Goal: Transaction & Acquisition: Download file/media

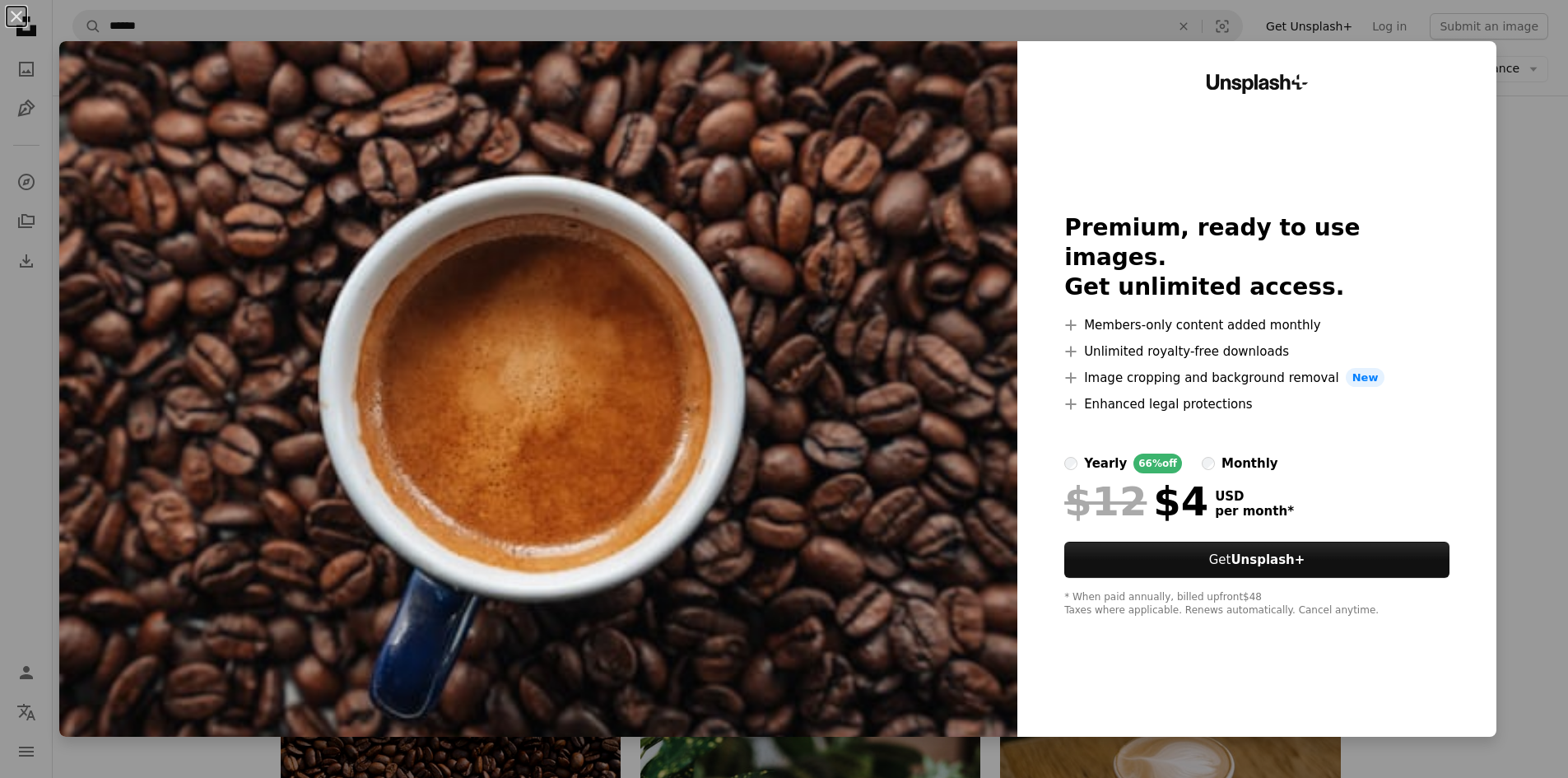
scroll to position [165, 0]
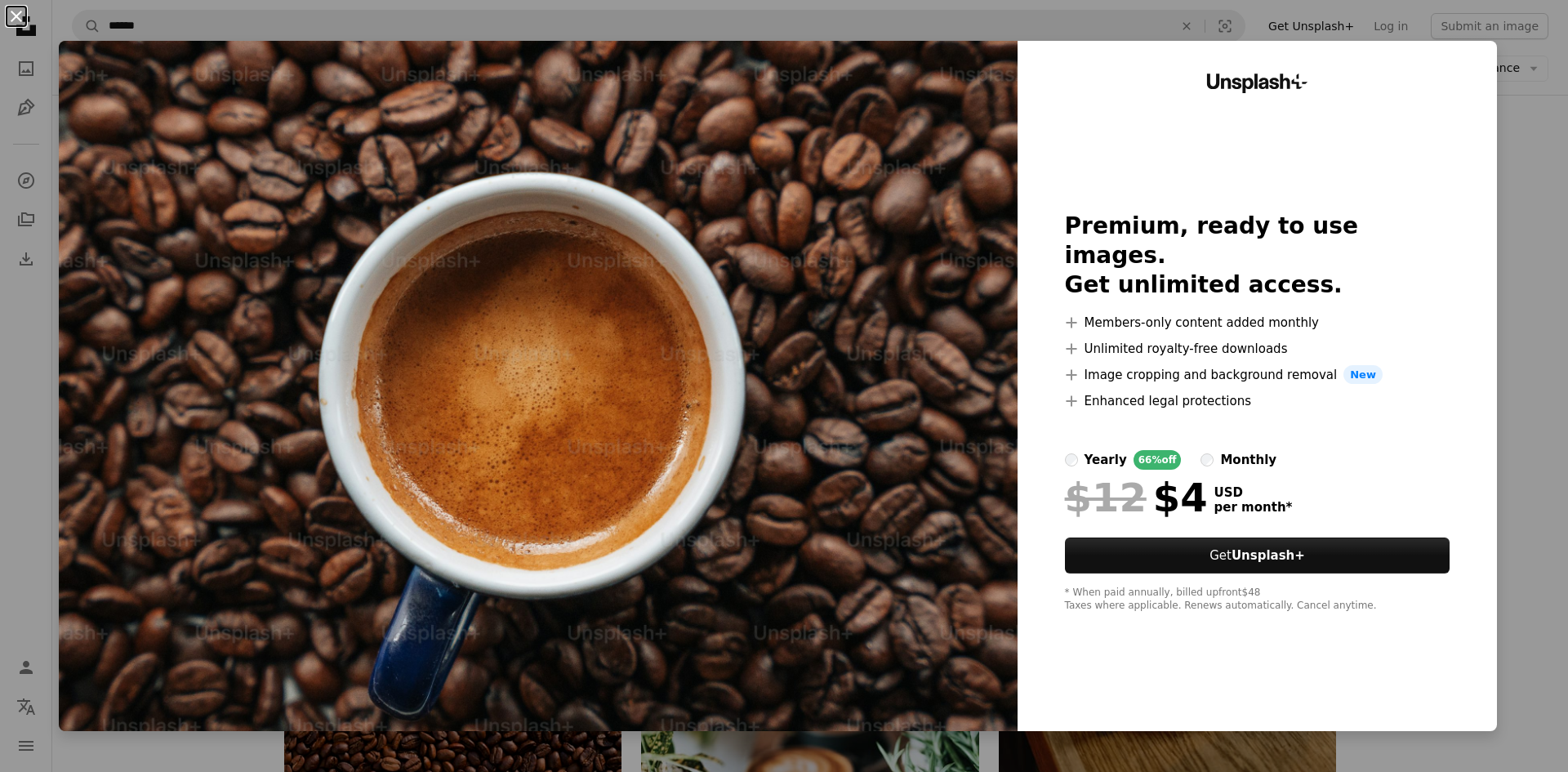
click at [17, 18] on button "An X shape" at bounding box center [16, 16] width 20 height 20
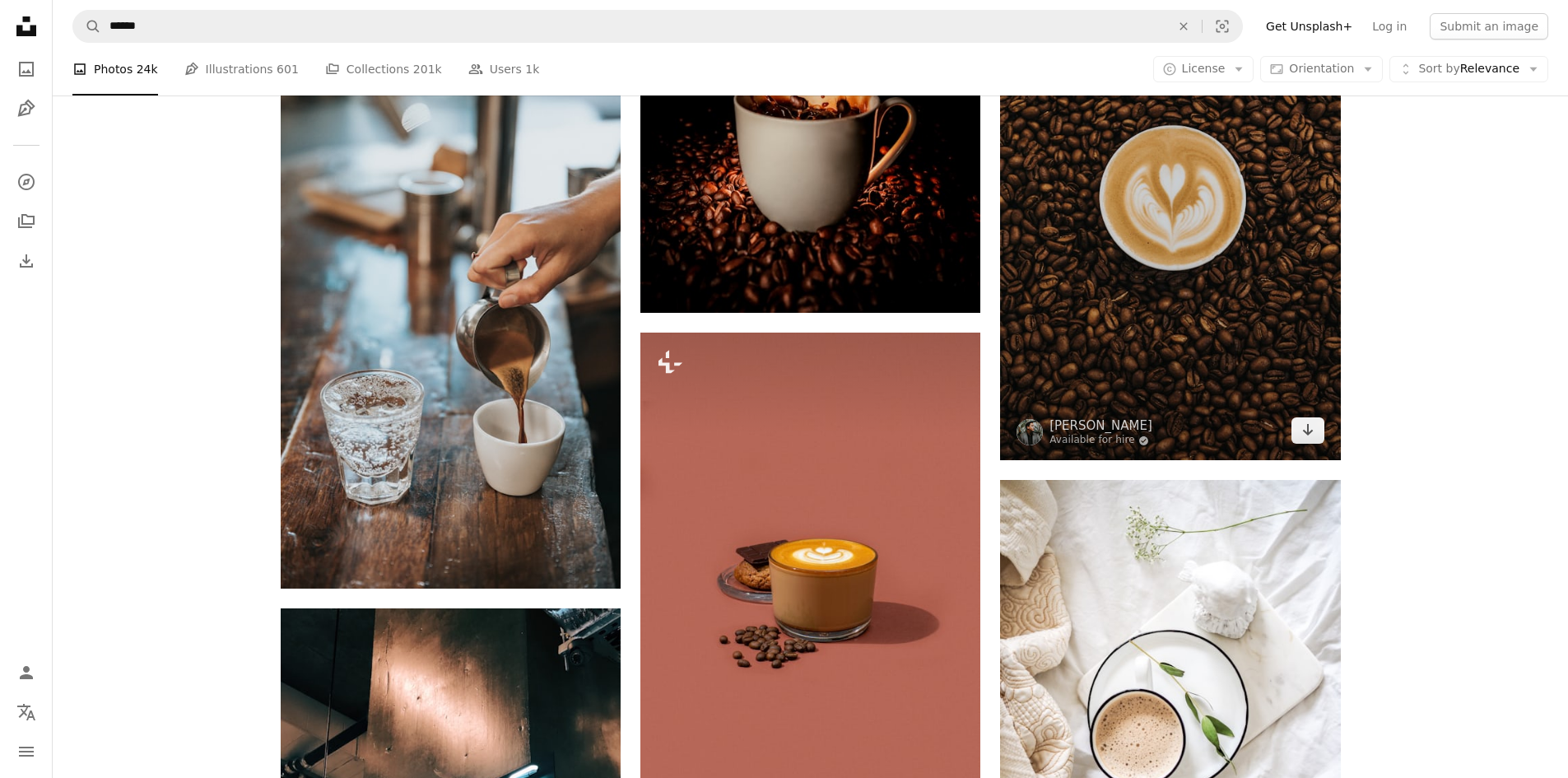
scroll to position [2635, 0]
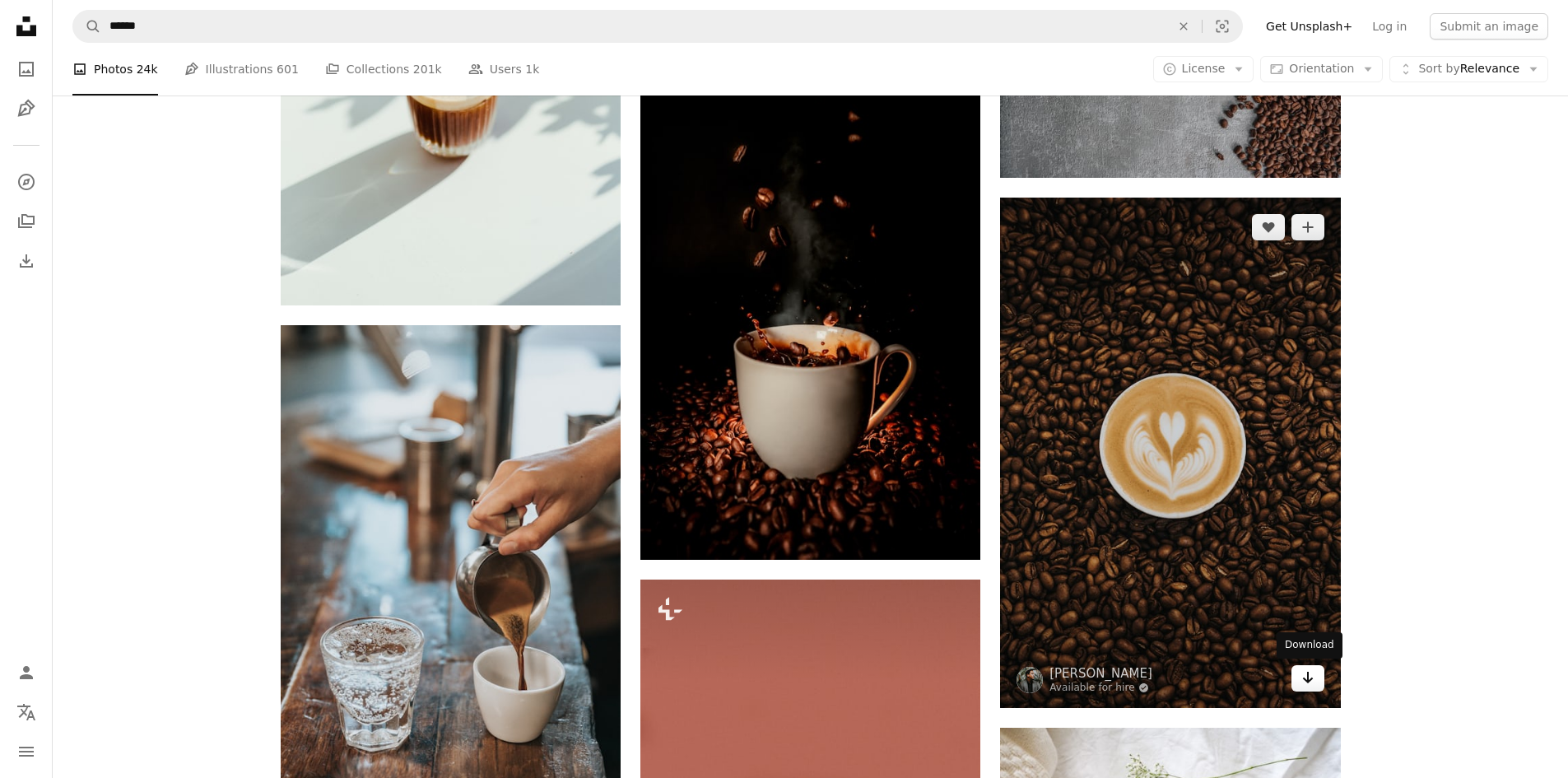
click at [1306, 680] on icon "Download" at bounding box center [1307, 677] width 11 height 12
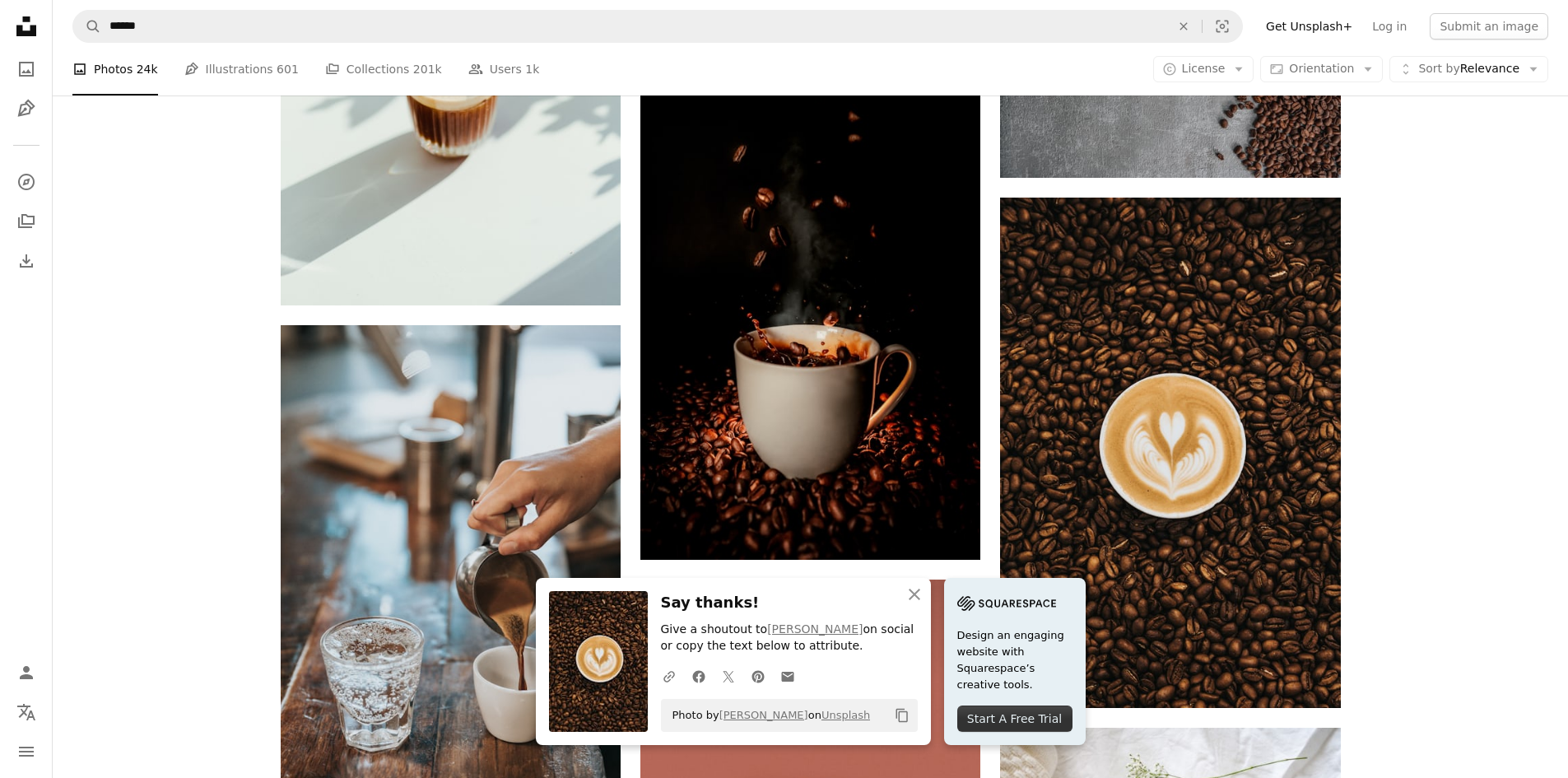
click at [1506, 384] on div "Promoted Collaboration with [PERSON_NAME] A heart A plus sign Square Payments m…" at bounding box center [810, 505] width 1515 height 5828
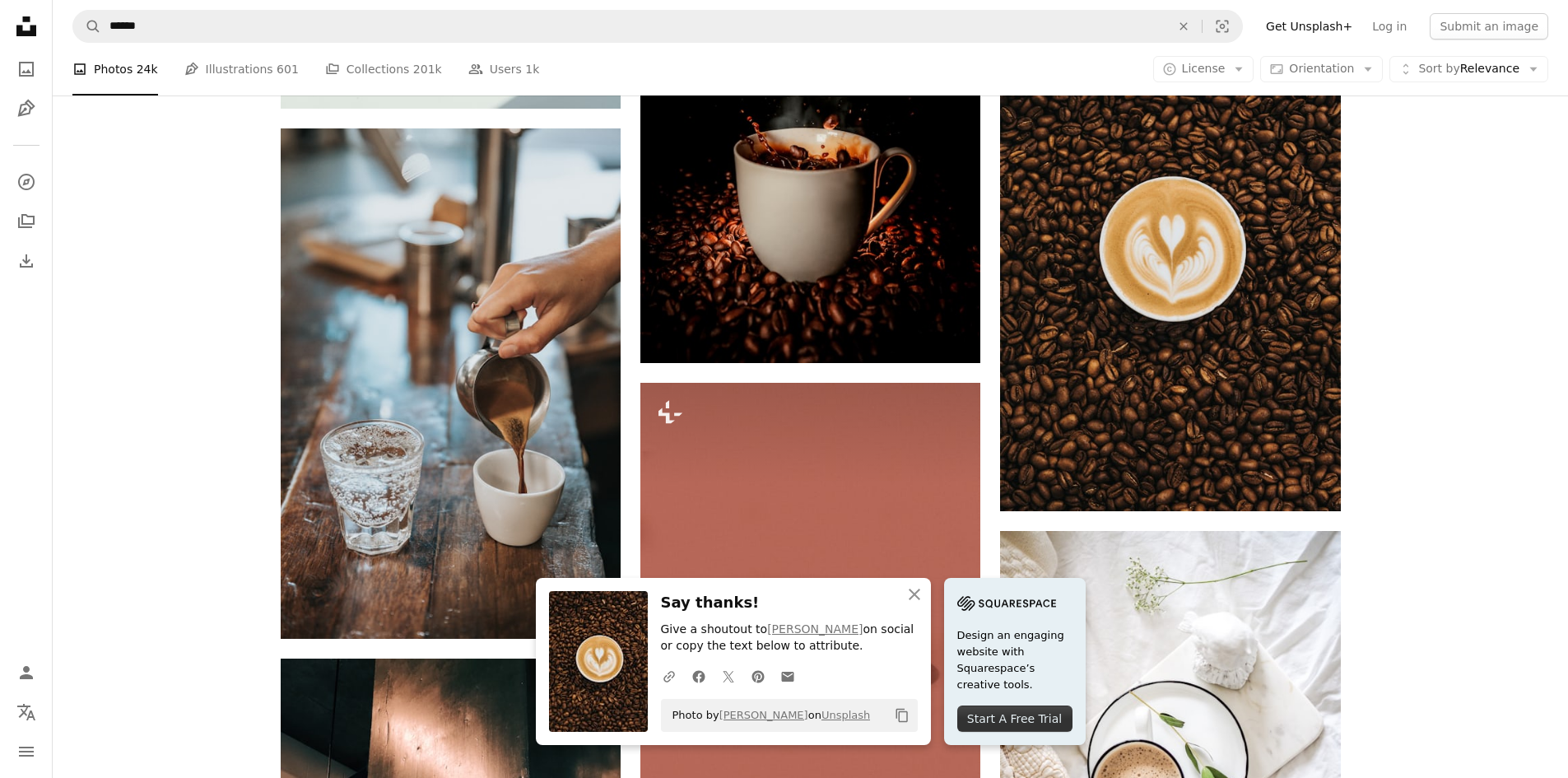
scroll to position [2964, 0]
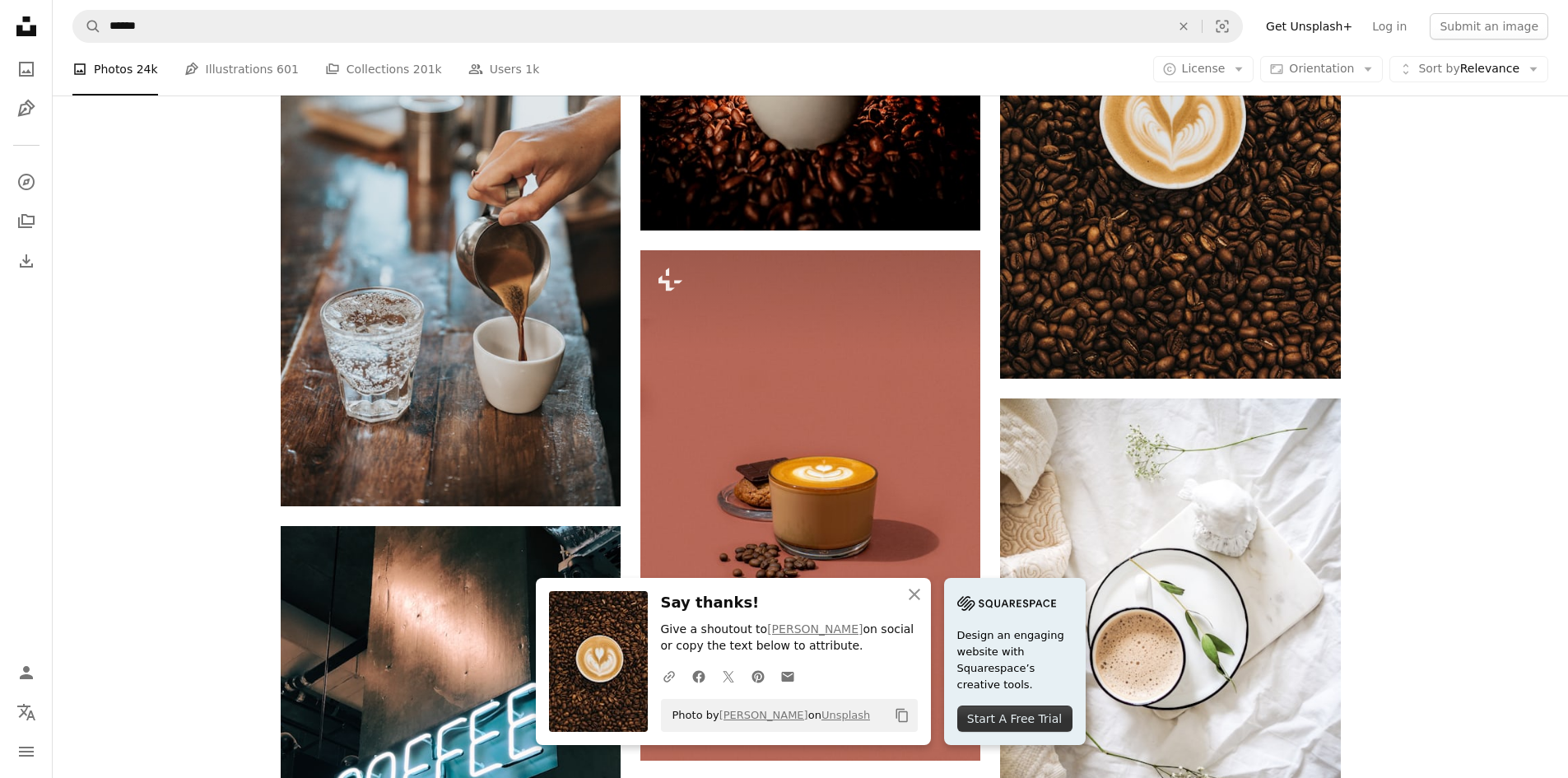
click at [1344, 418] on div "Promoted Collaboration with [PERSON_NAME] A heart A plus sign Square Payments m…" at bounding box center [810, 175] width 1099 height 5828
click at [200, 411] on div "Promoted Collaboration with [PERSON_NAME] A heart A plus sign Square Payments m…" at bounding box center [810, 175] width 1515 height 5828
click at [922, 594] on icon "An X shape" at bounding box center [914, 594] width 20 height 20
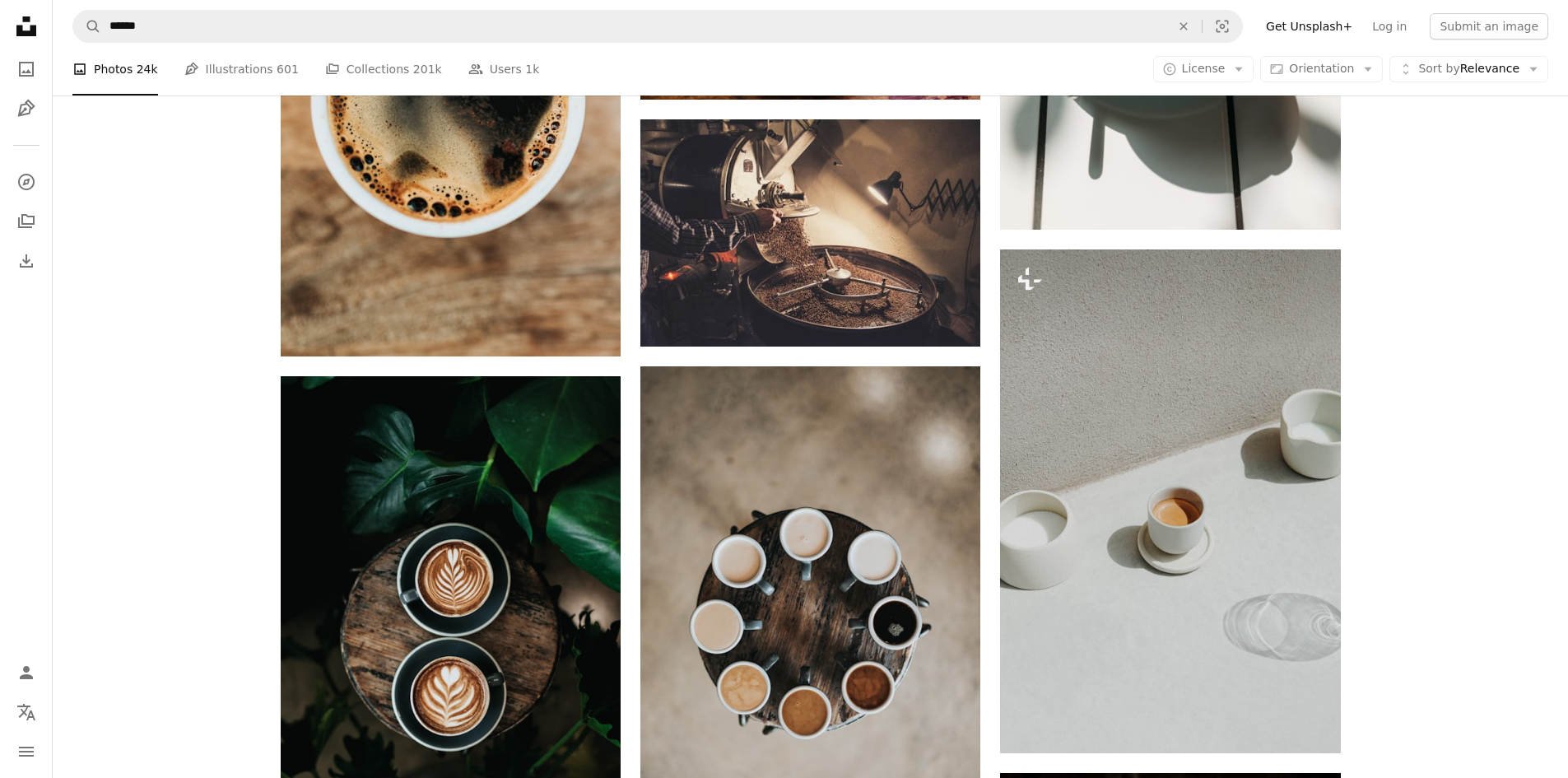
scroll to position [3787, 0]
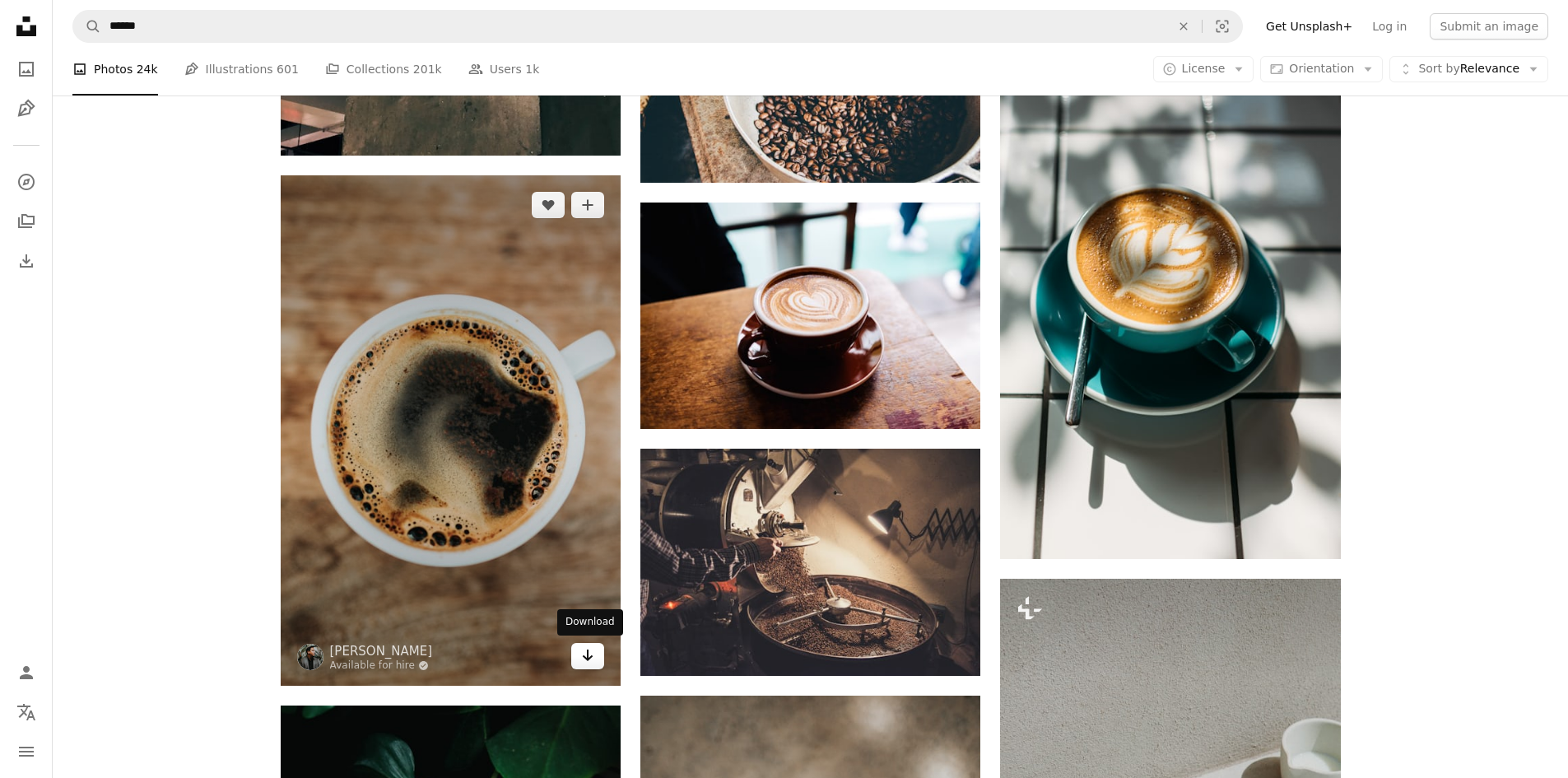
click at [589, 653] on icon "Arrow pointing down" at bounding box center [587, 655] width 13 height 20
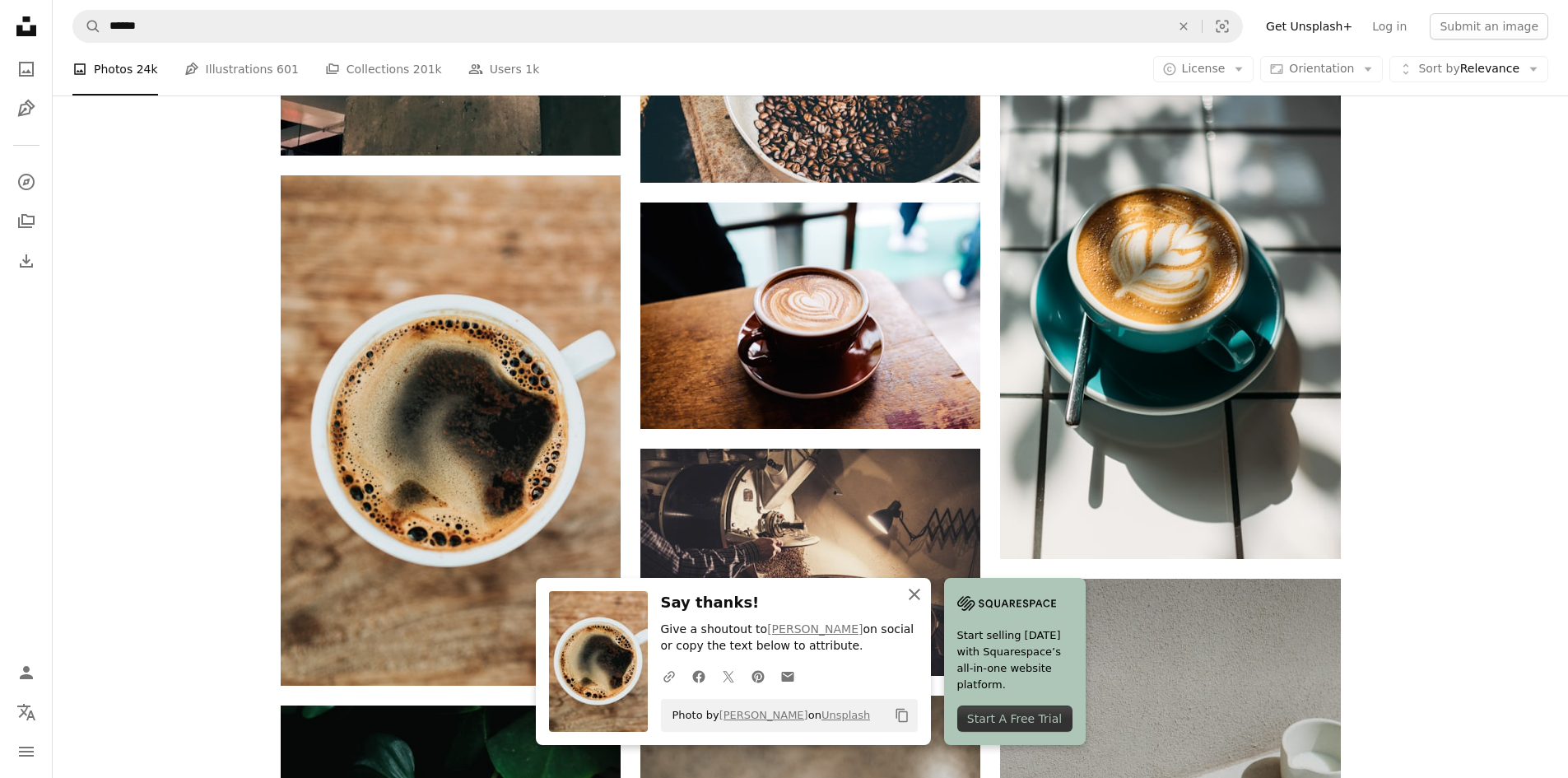
click at [913, 599] on icon "An X shape" at bounding box center [914, 594] width 20 height 20
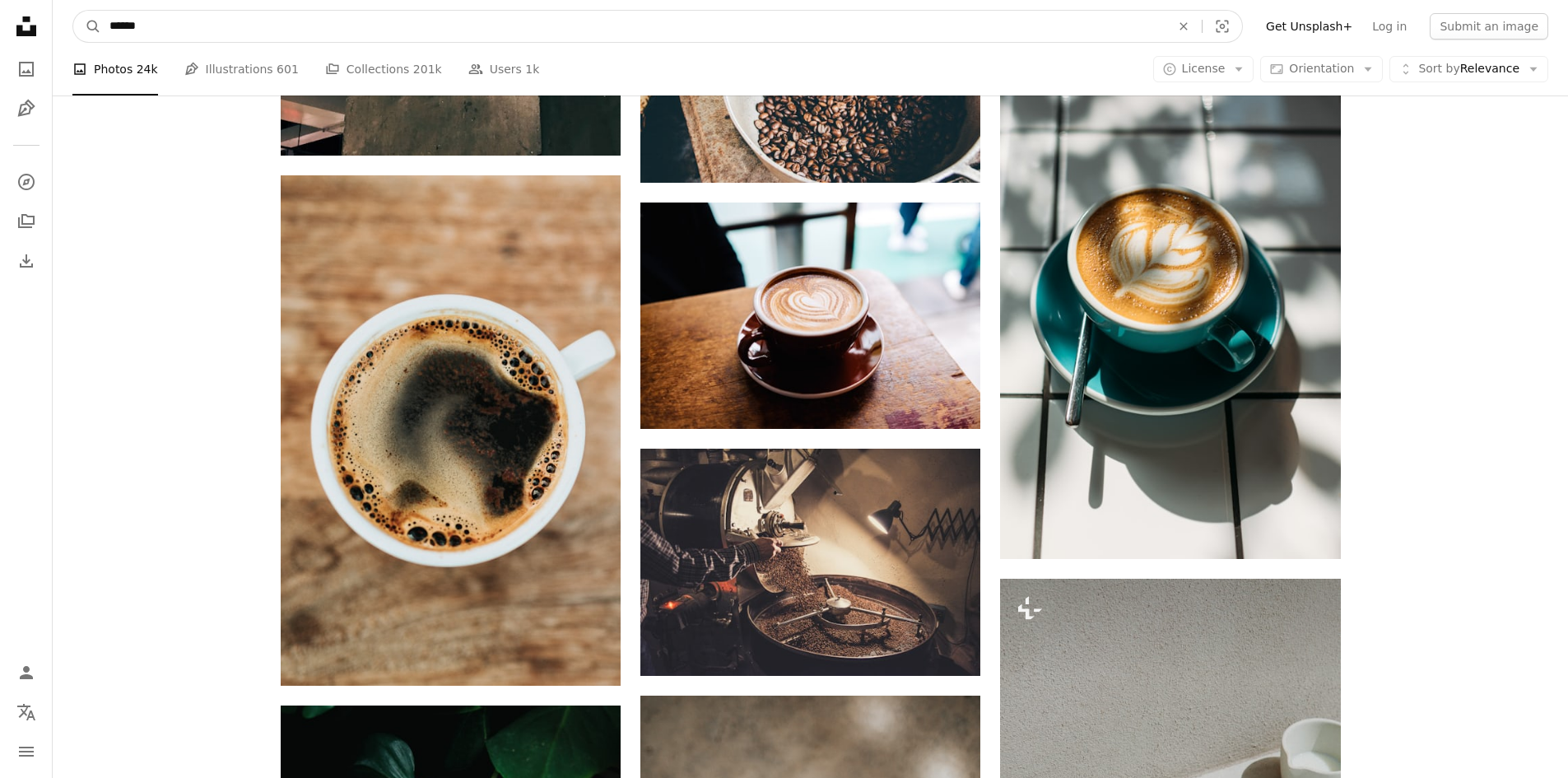
click at [393, 31] on input "******" at bounding box center [632, 26] width 1064 height 31
type input "*********"
click at [74, 11] on button "A magnifying glass" at bounding box center [87, 26] width 28 height 31
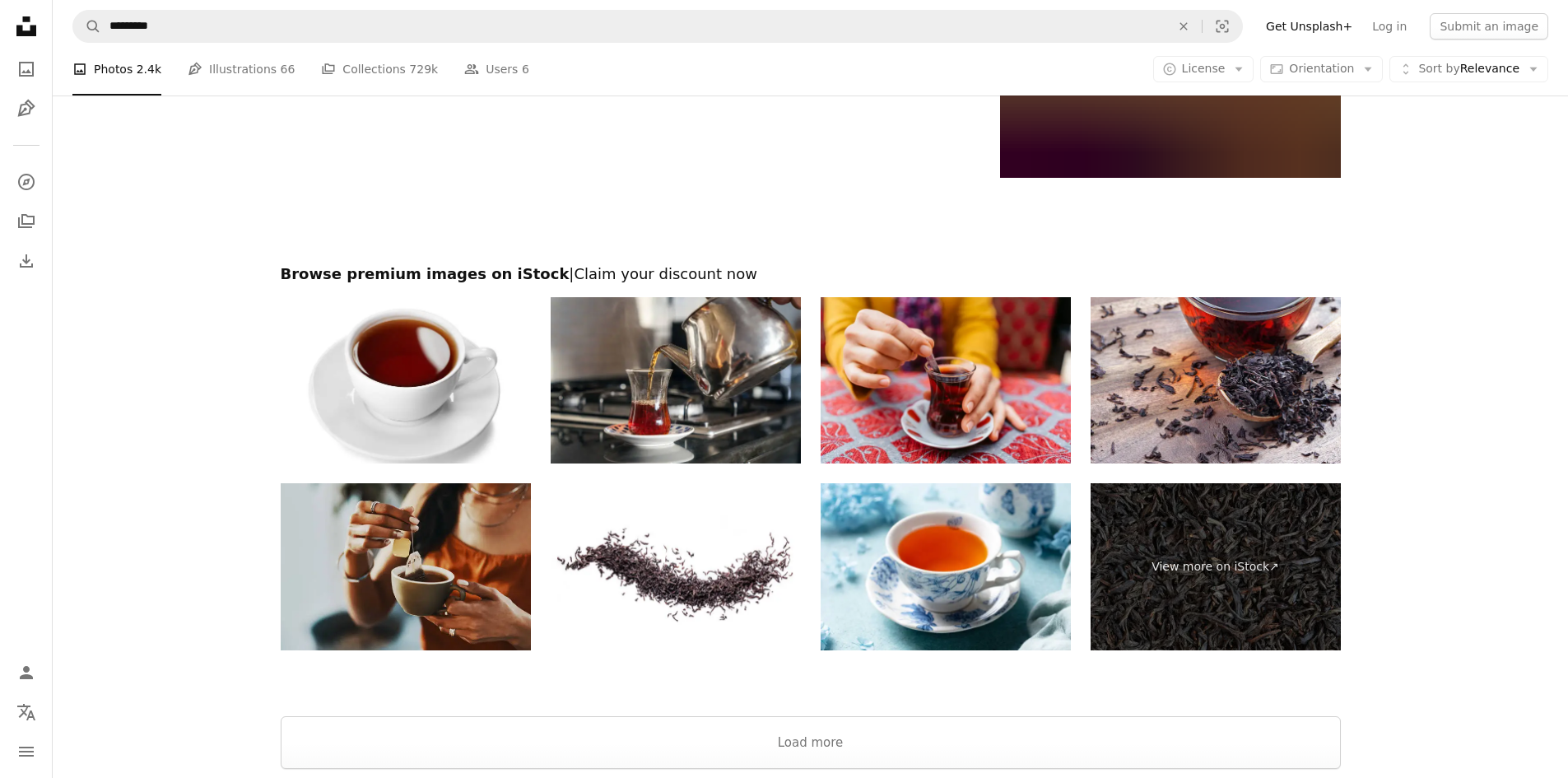
scroll to position [3376, 0]
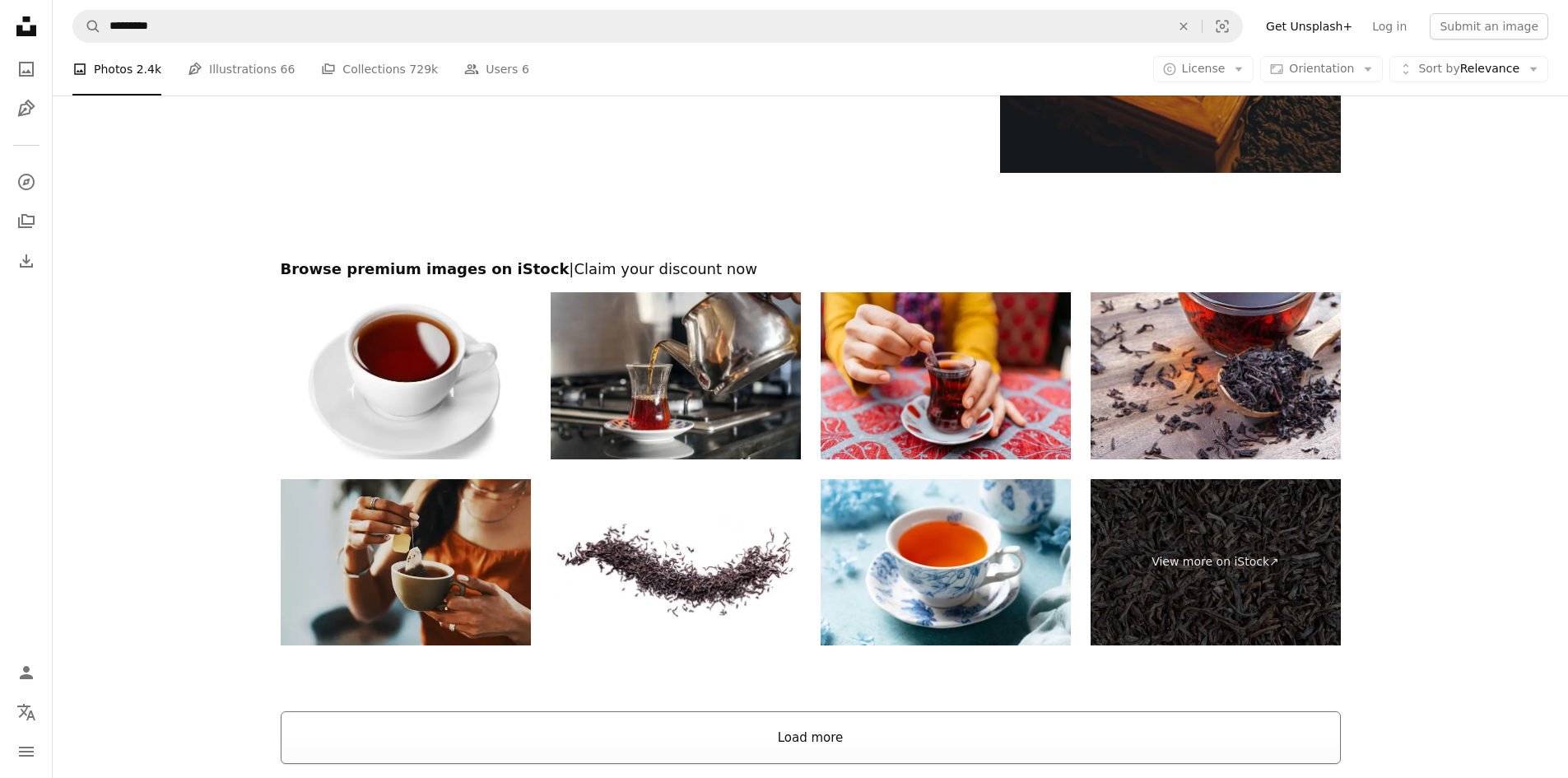
click at [843, 737] on button "Load more" at bounding box center [810, 738] width 1060 height 53
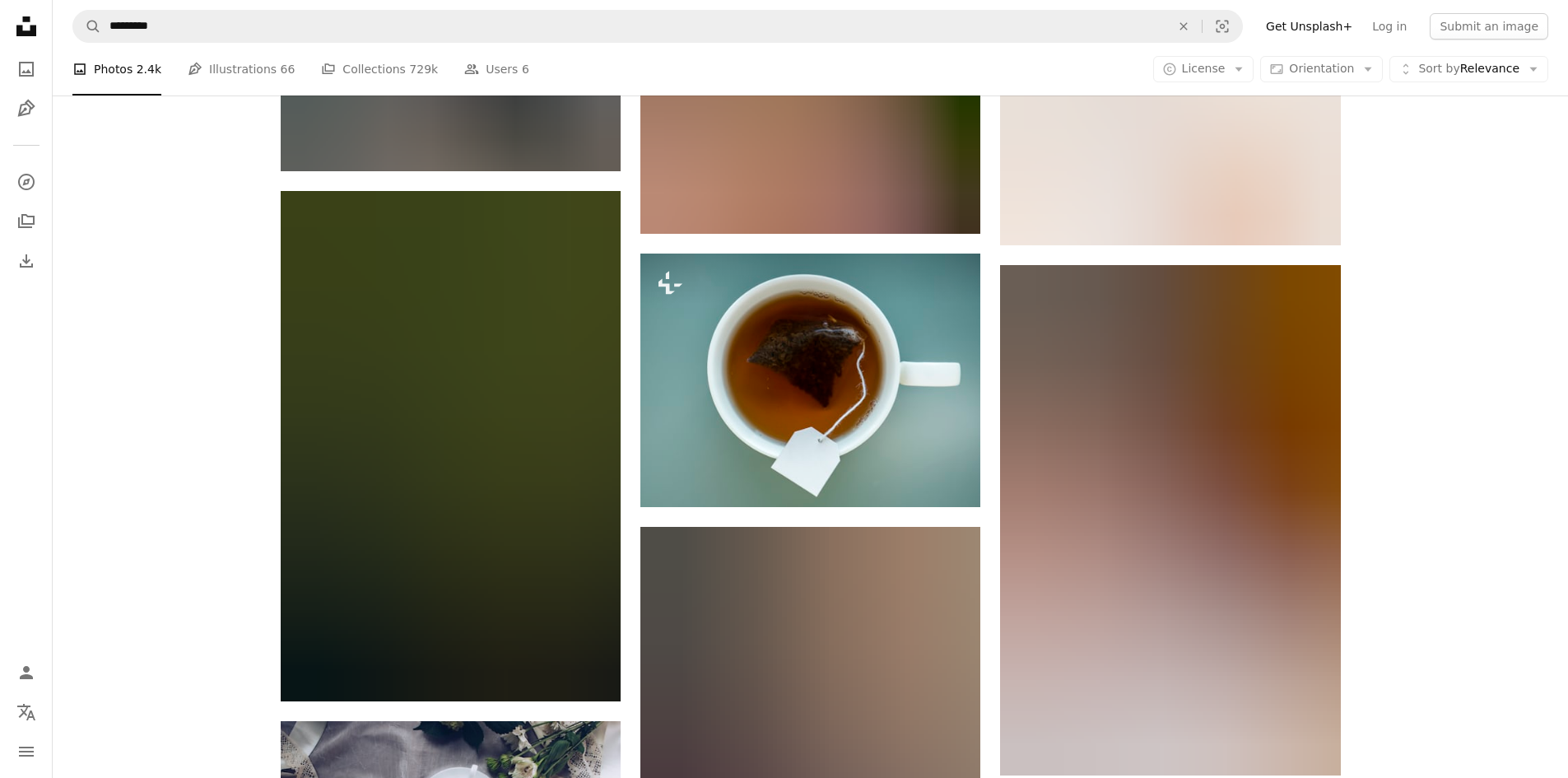
scroll to position [5763, 0]
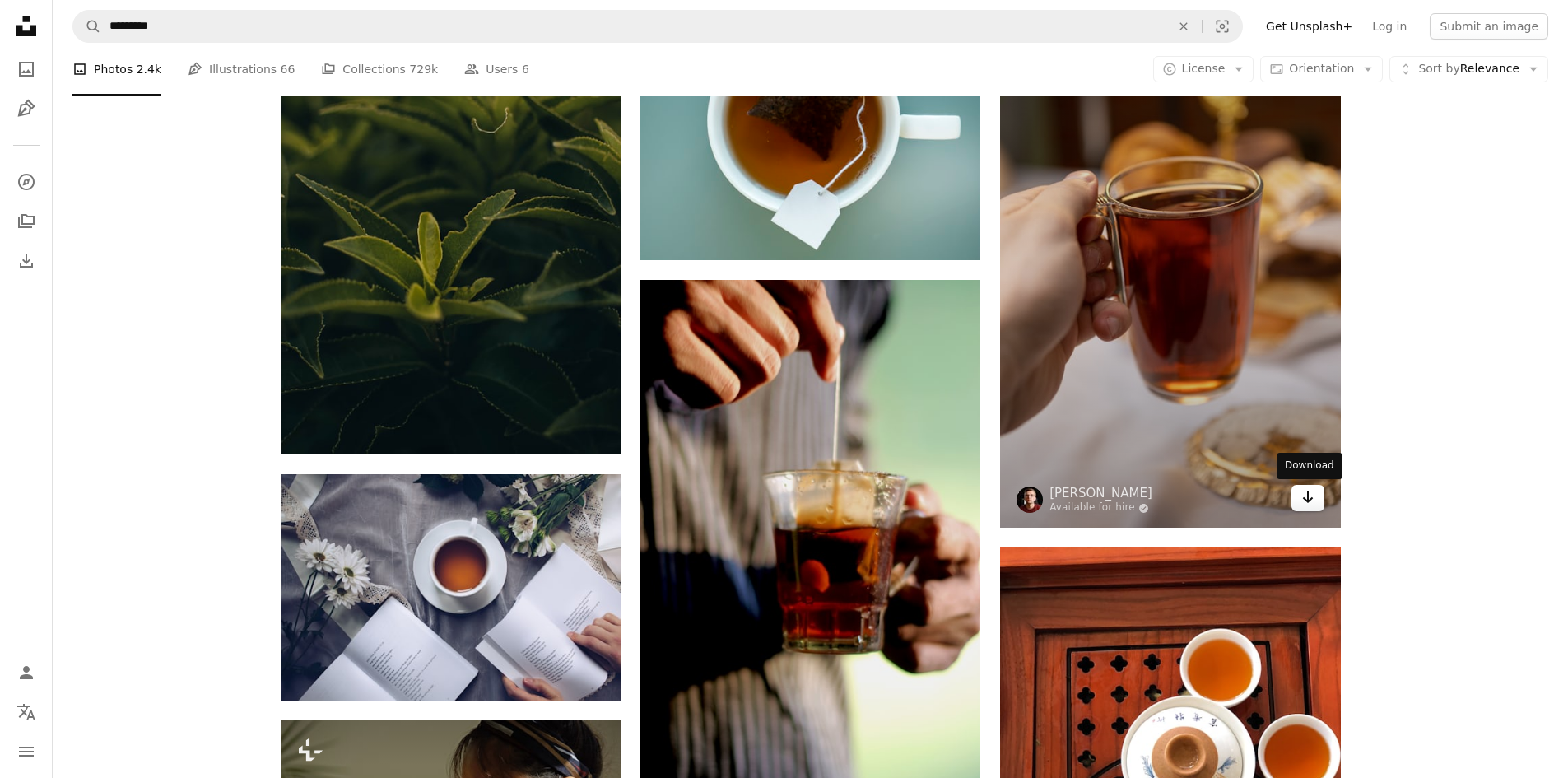
click at [1305, 494] on icon "Arrow pointing down" at bounding box center [1307, 497] width 13 height 20
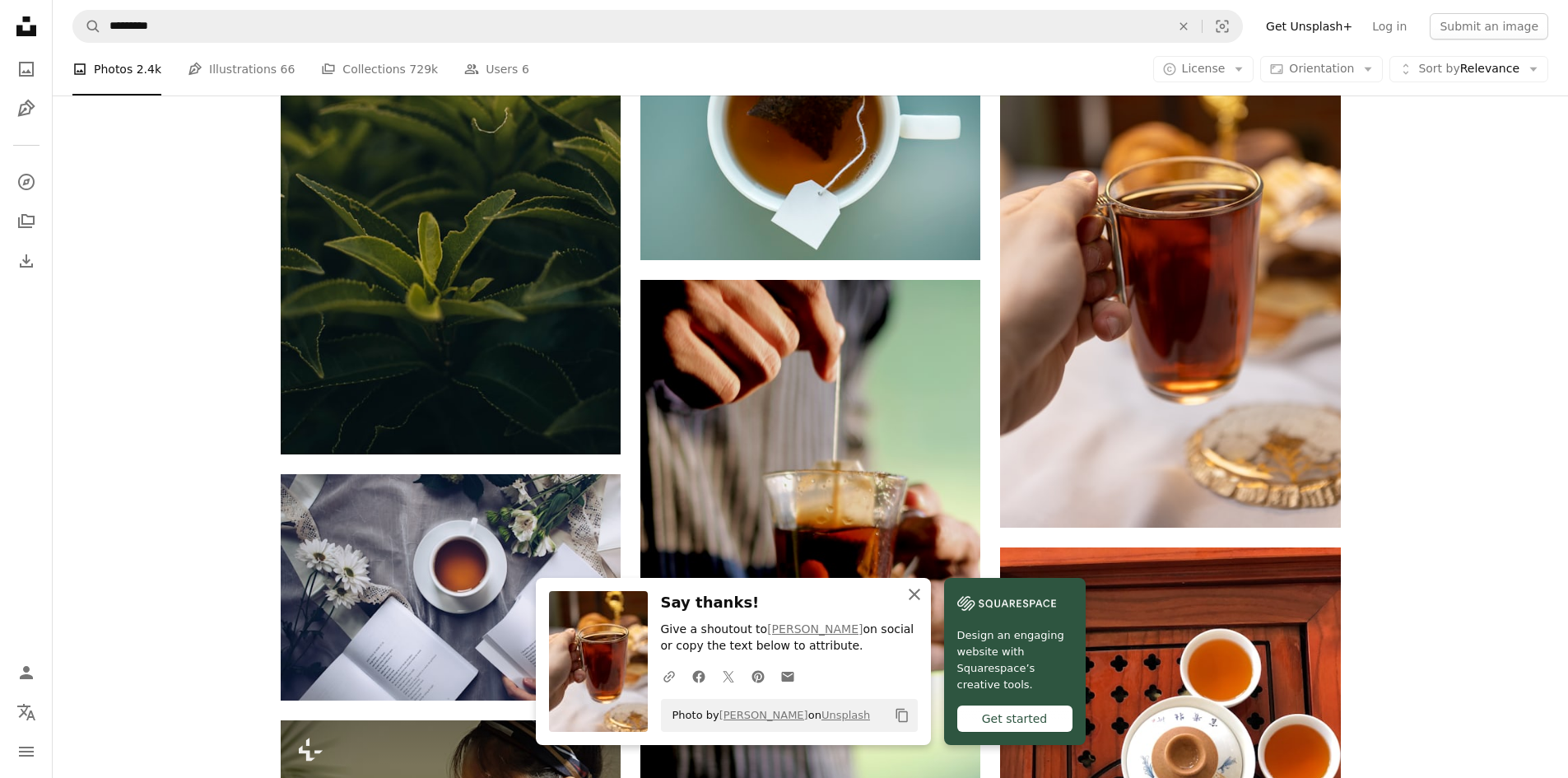
click at [914, 591] on icon "An X shape" at bounding box center [914, 594] width 20 height 20
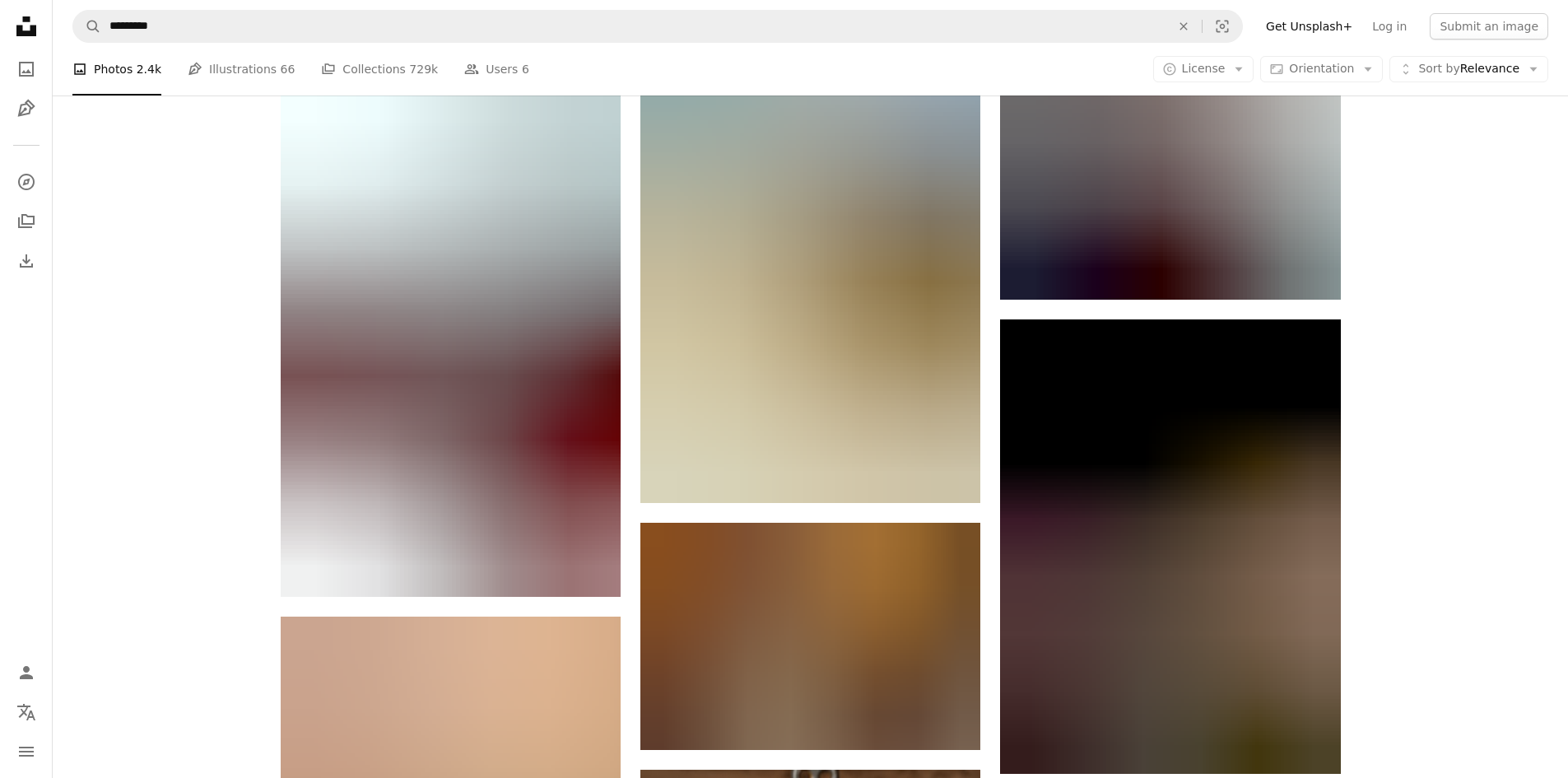
scroll to position [63309, 0]
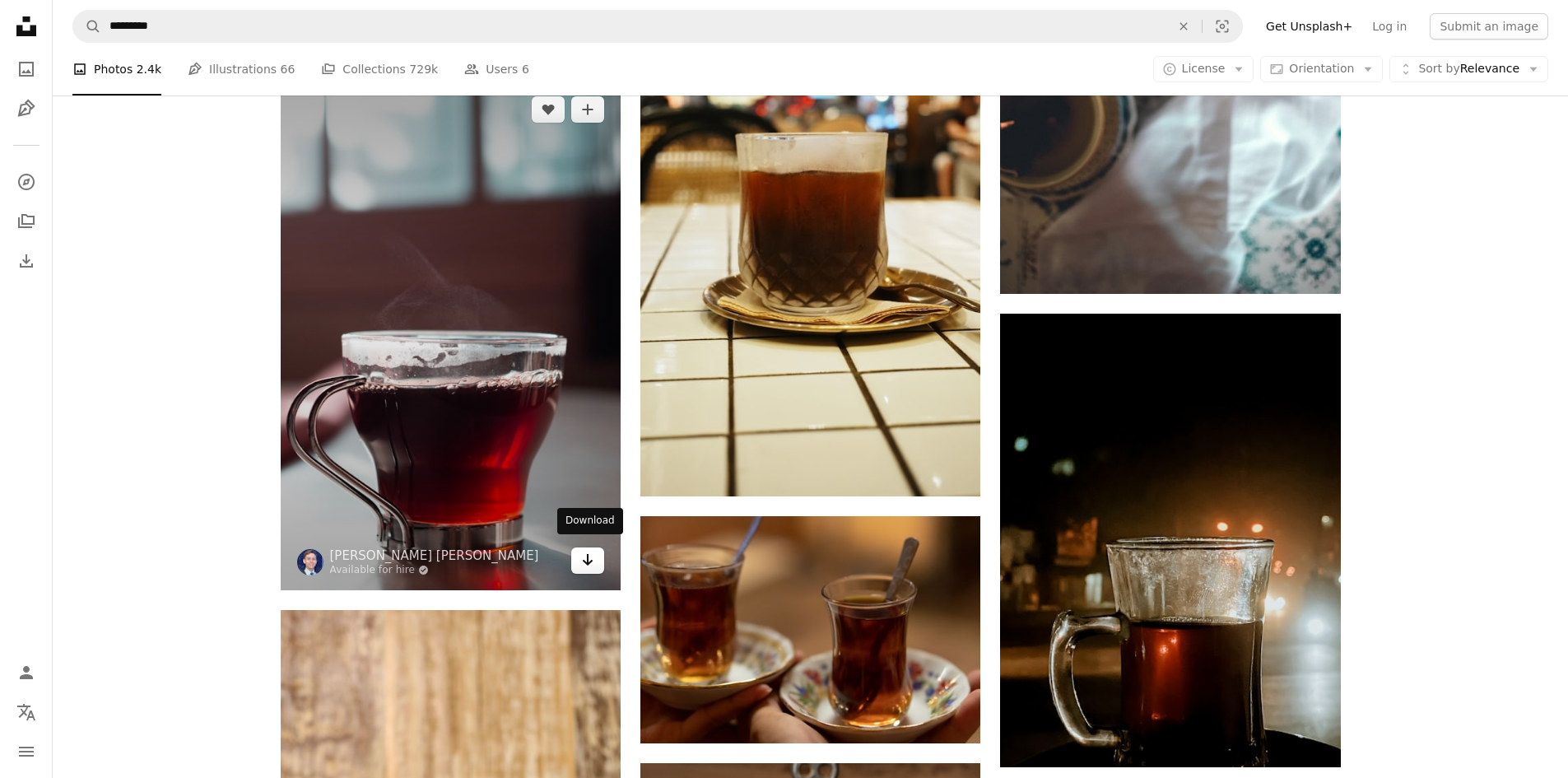
click at [595, 559] on link "Arrow pointing down" at bounding box center [588, 560] width 33 height 26
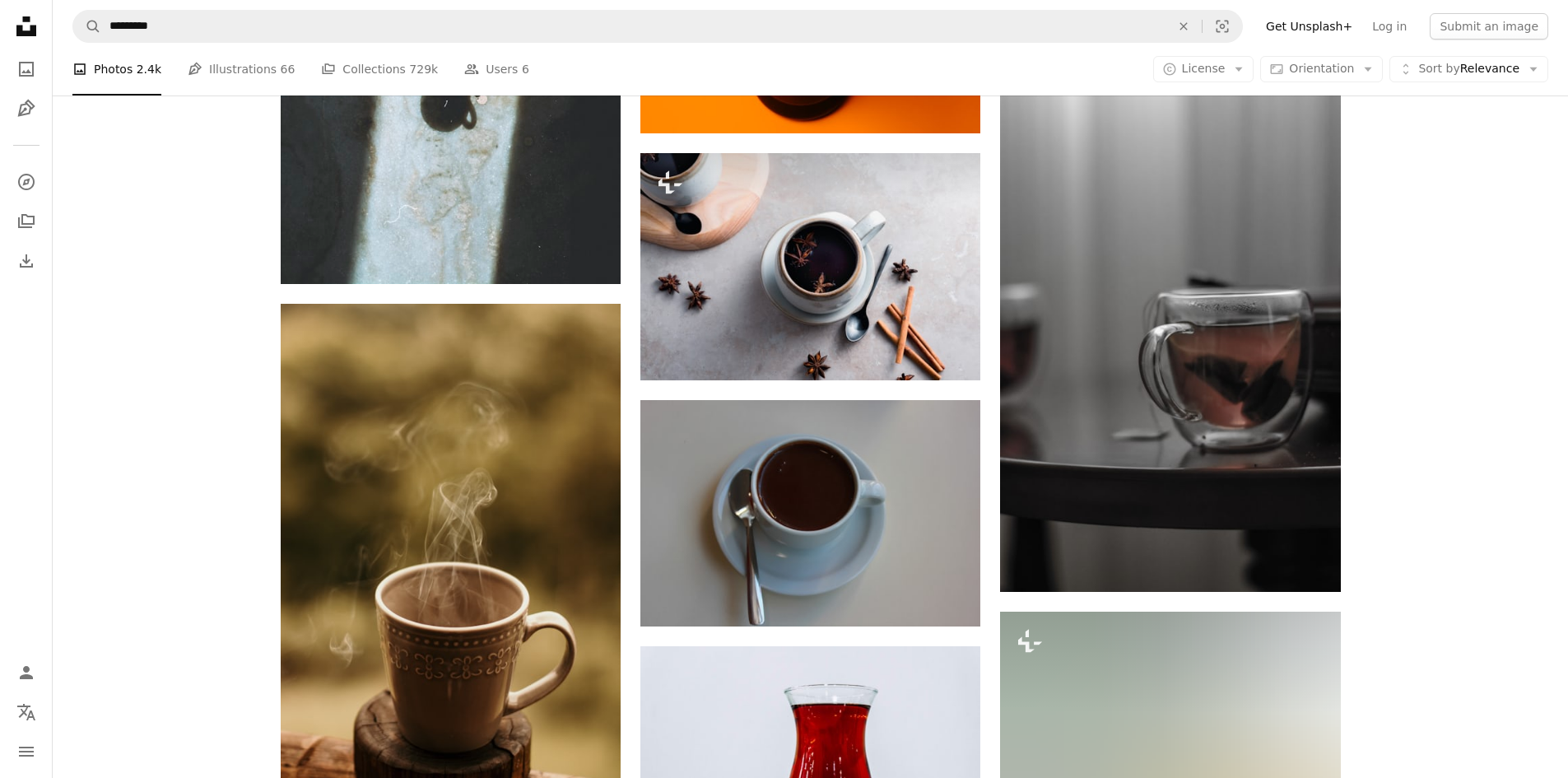
scroll to position [69648, 0]
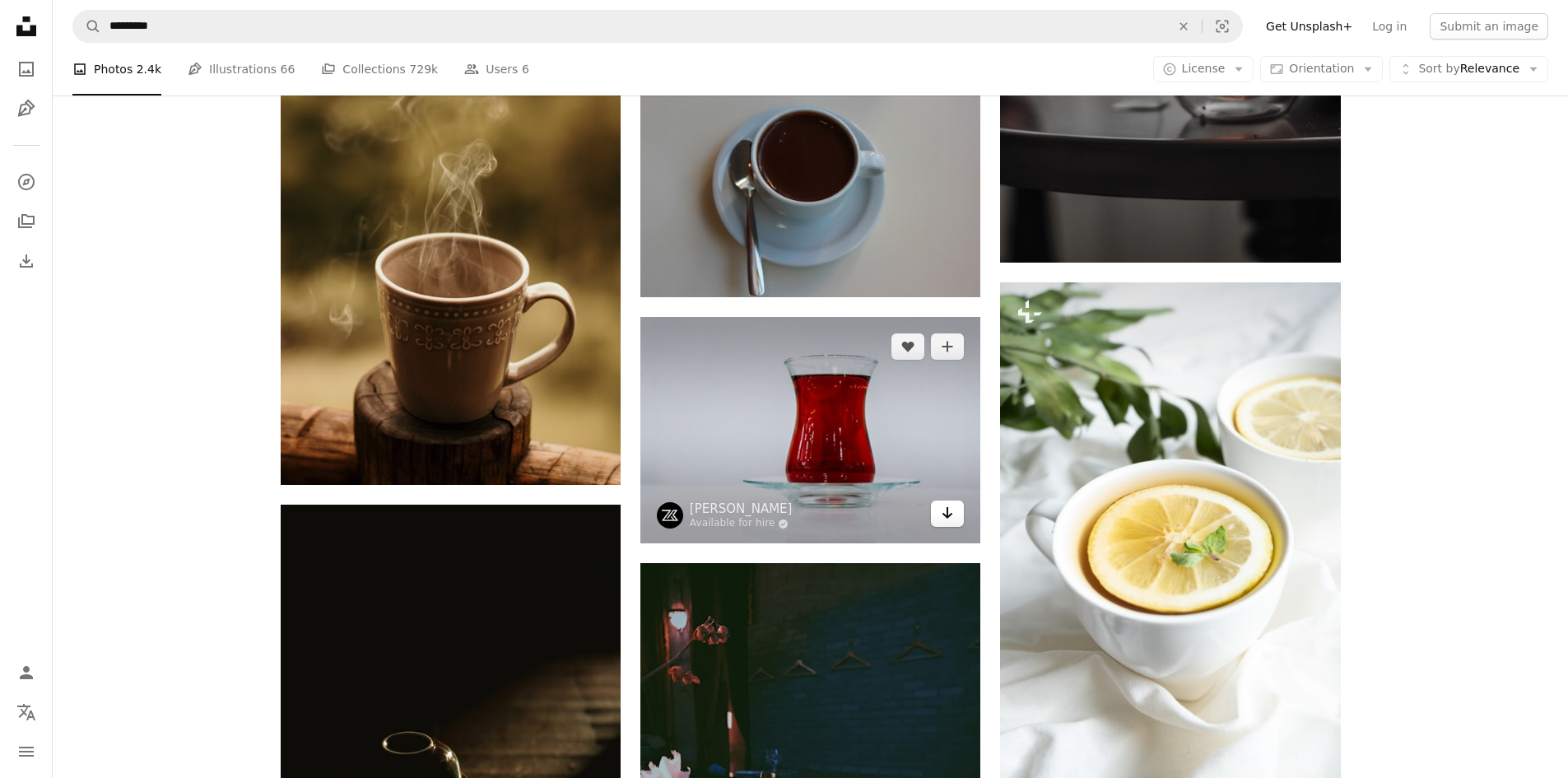
drag, startPoint x: 809, startPoint y: 424, endPoint x: 954, endPoint y: 515, distance: 171.2
click at [957, 518] on link "Arrow pointing down" at bounding box center [947, 514] width 33 height 26
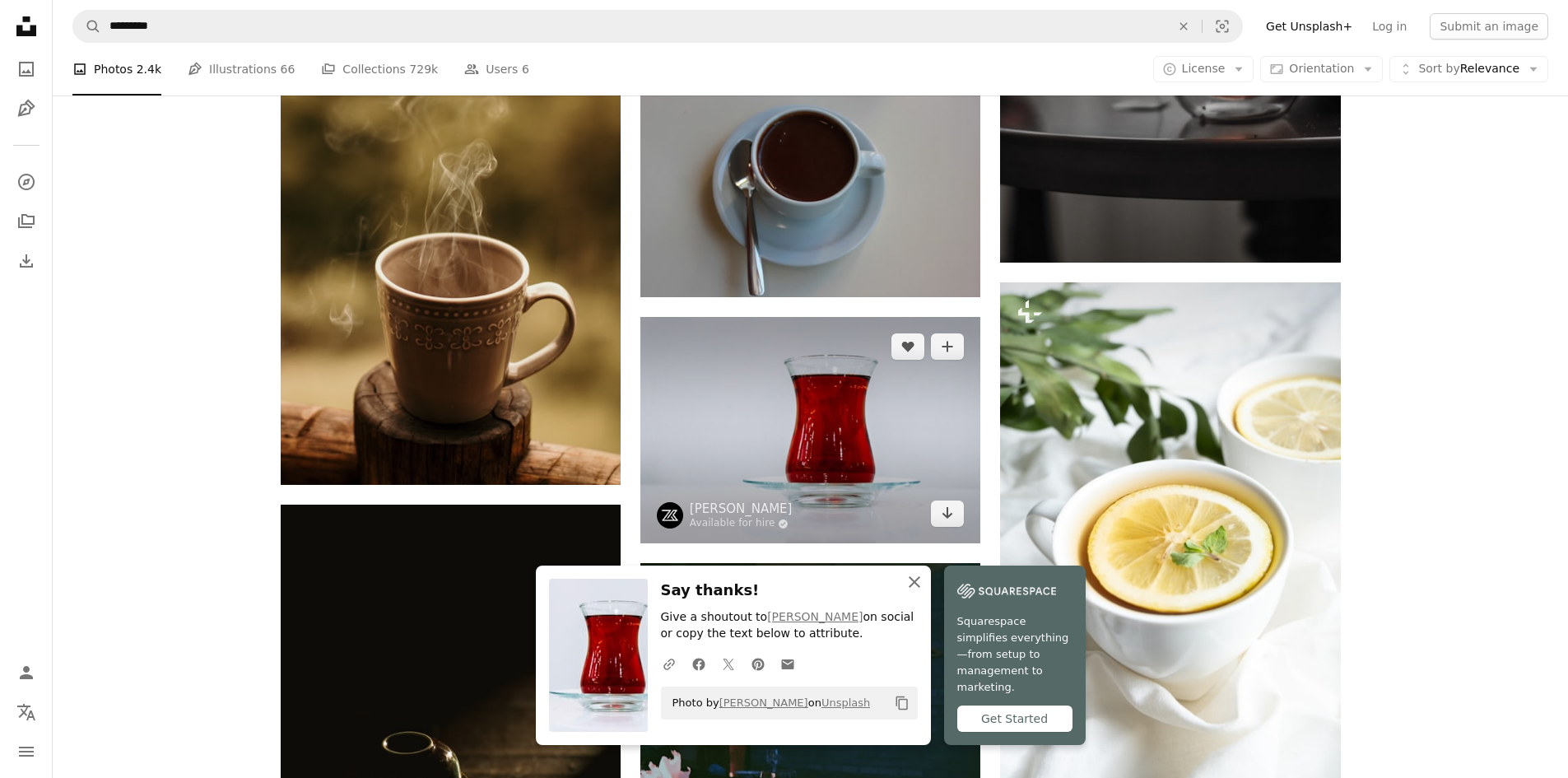
click at [915, 590] on icon "An X shape" at bounding box center [914, 583] width 20 height 20
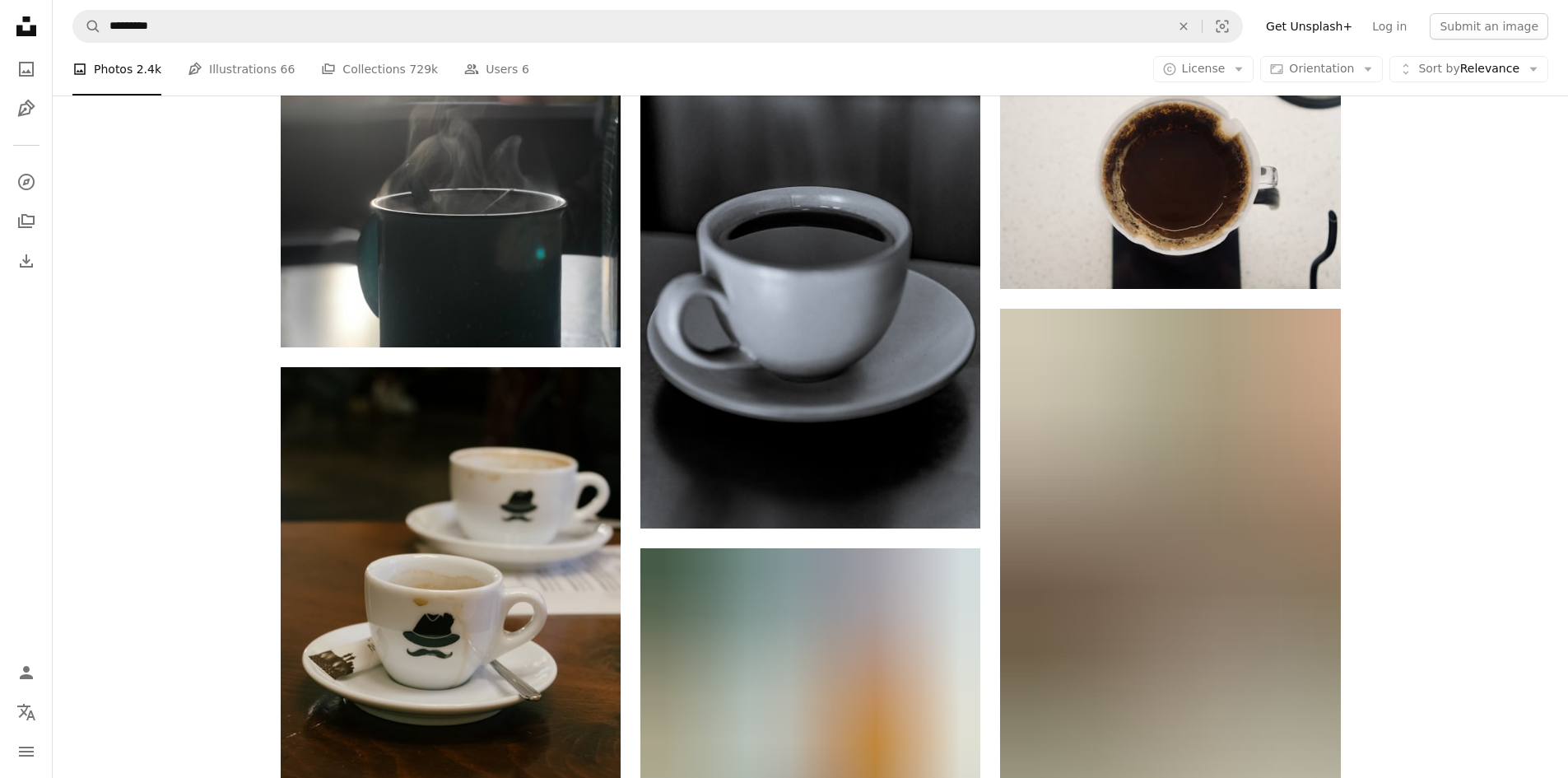
scroll to position [95170, 0]
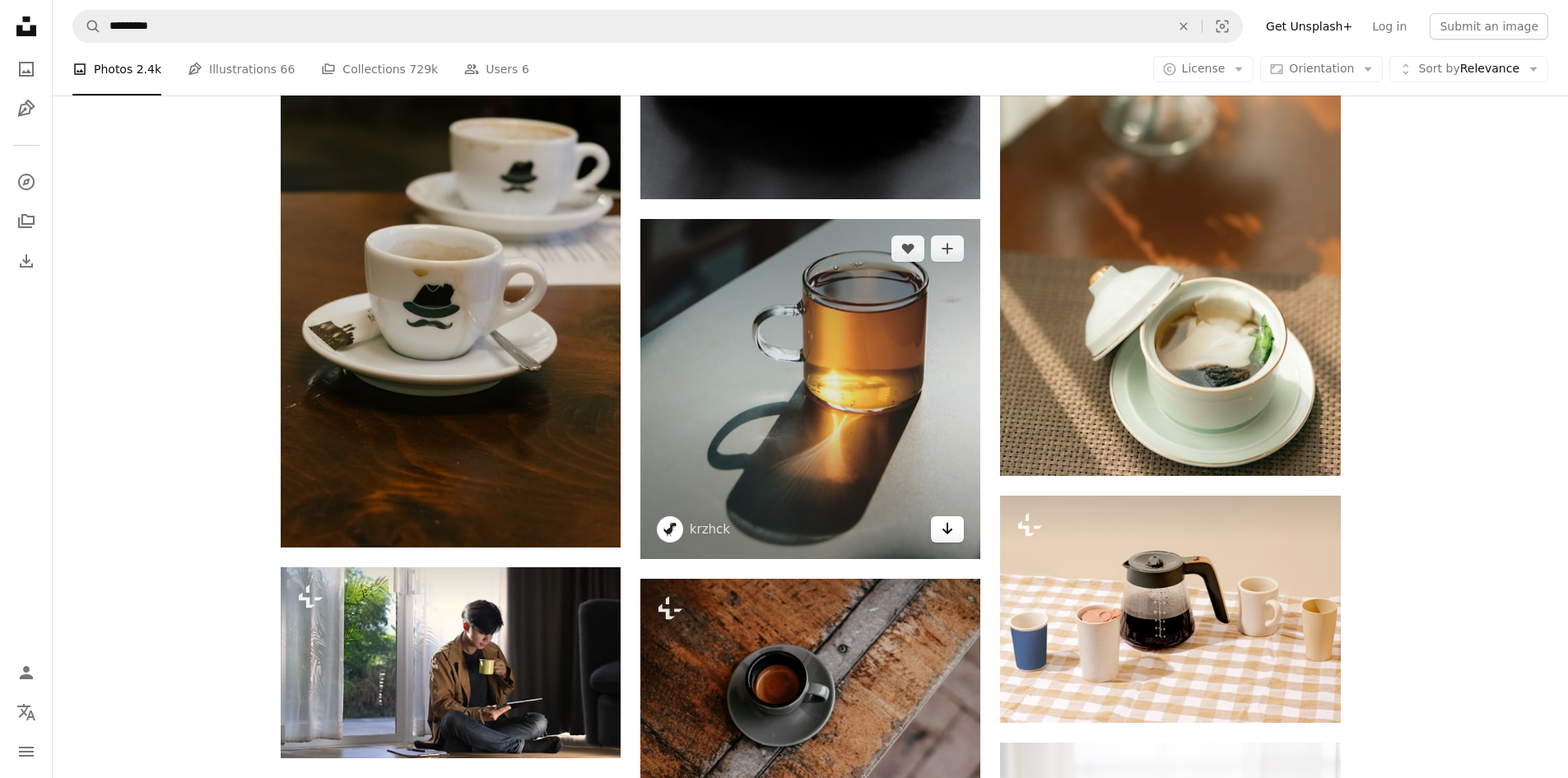
click at [941, 519] on icon "Arrow pointing down" at bounding box center [947, 529] width 13 height 20
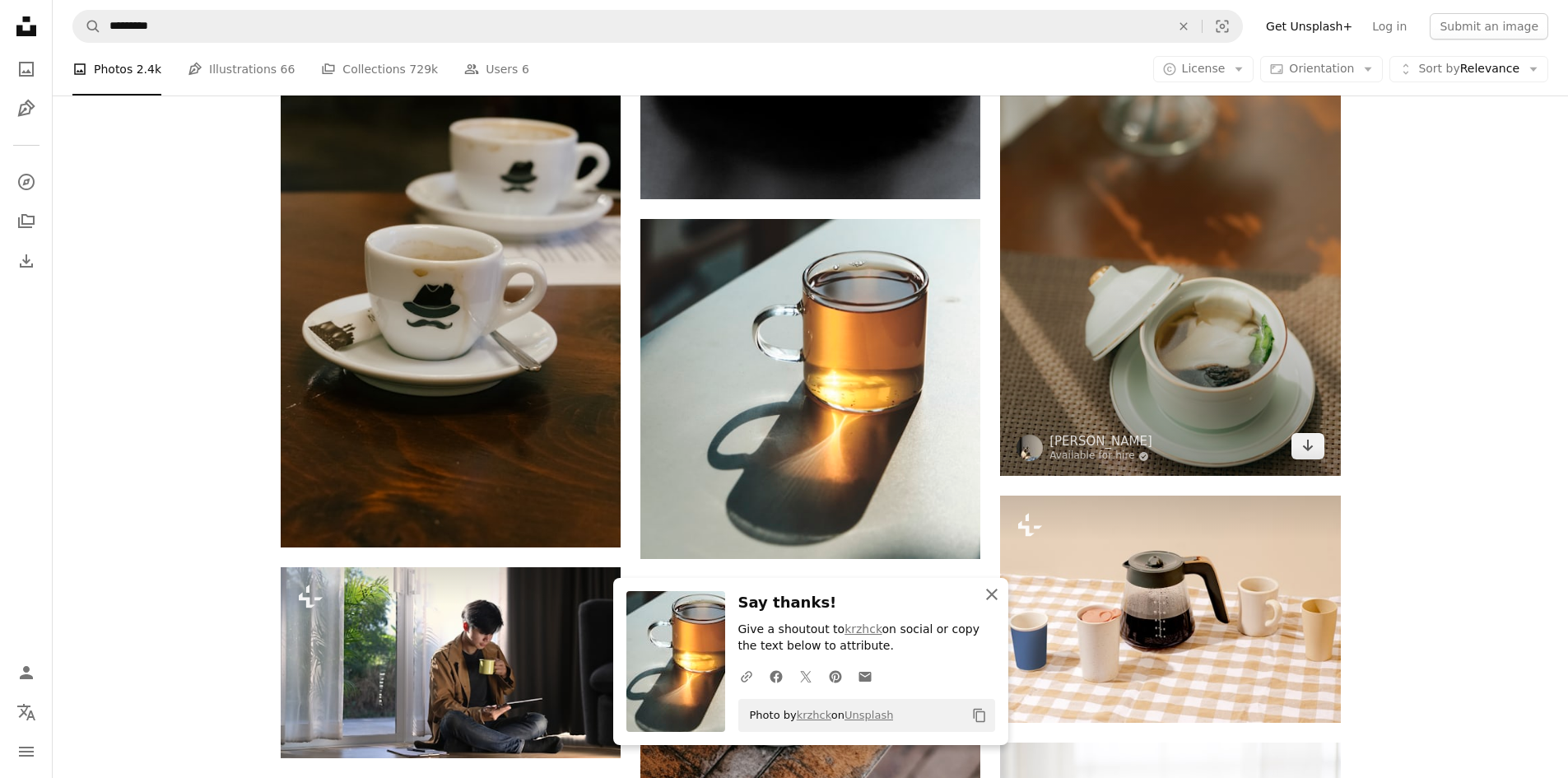
drag, startPoint x: 992, startPoint y: 589, endPoint x: 1077, endPoint y: 454, distance: 159.5
click at [992, 589] on icon "An X shape" at bounding box center [992, 594] width 20 height 20
